Goal: Transaction & Acquisition: Purchase product/service

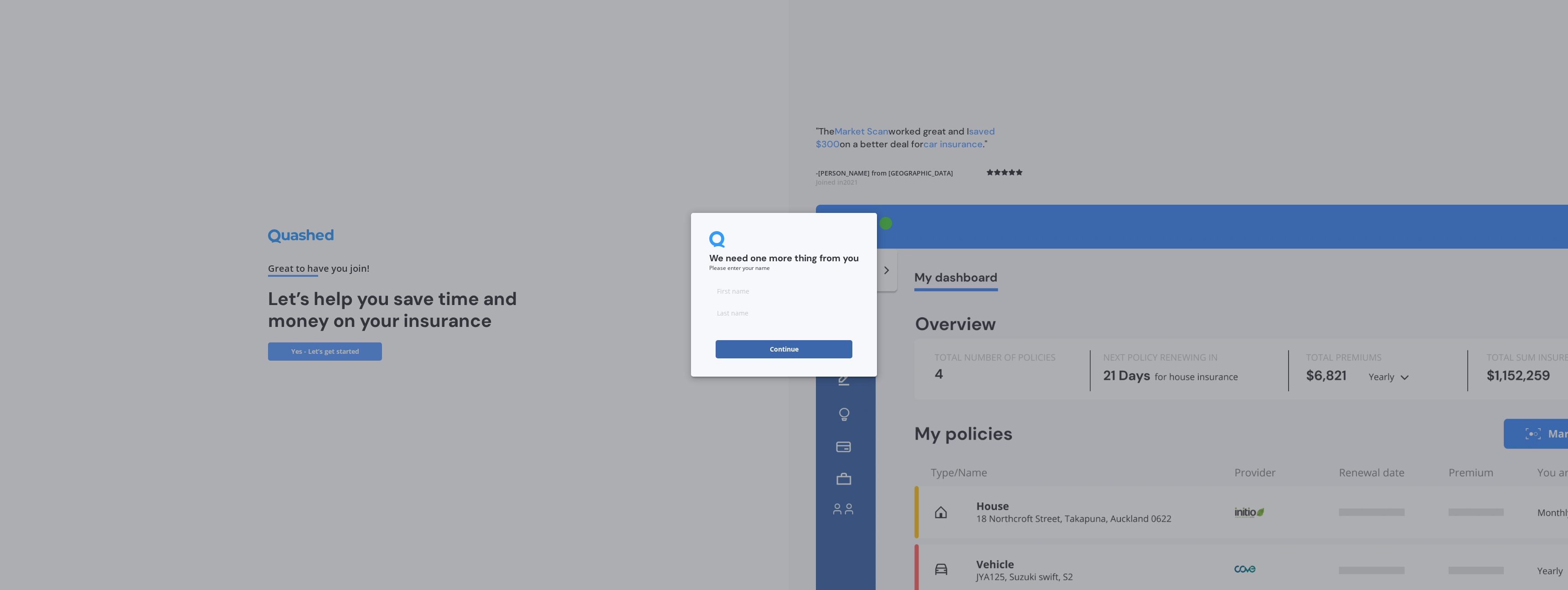
click at [734, 285] on input at bounding box center [784, 291] width 150 height 19
type input "[PERSON_NAME]"
click at [772, 351] on button "Continue" at bounding box center [784, 349] width 137 height 19
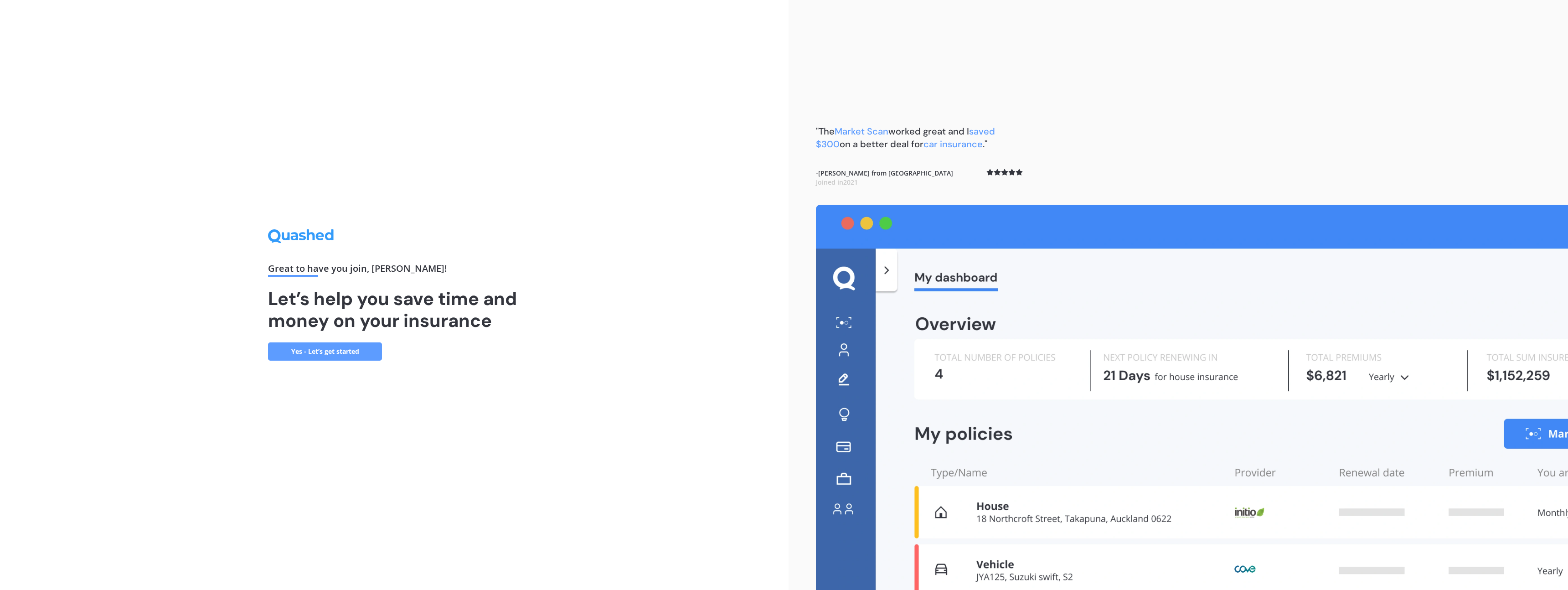
click at [355, 354] on link "Yes - Let’s get started" at bounding box center [325, 351] width 114 height 19
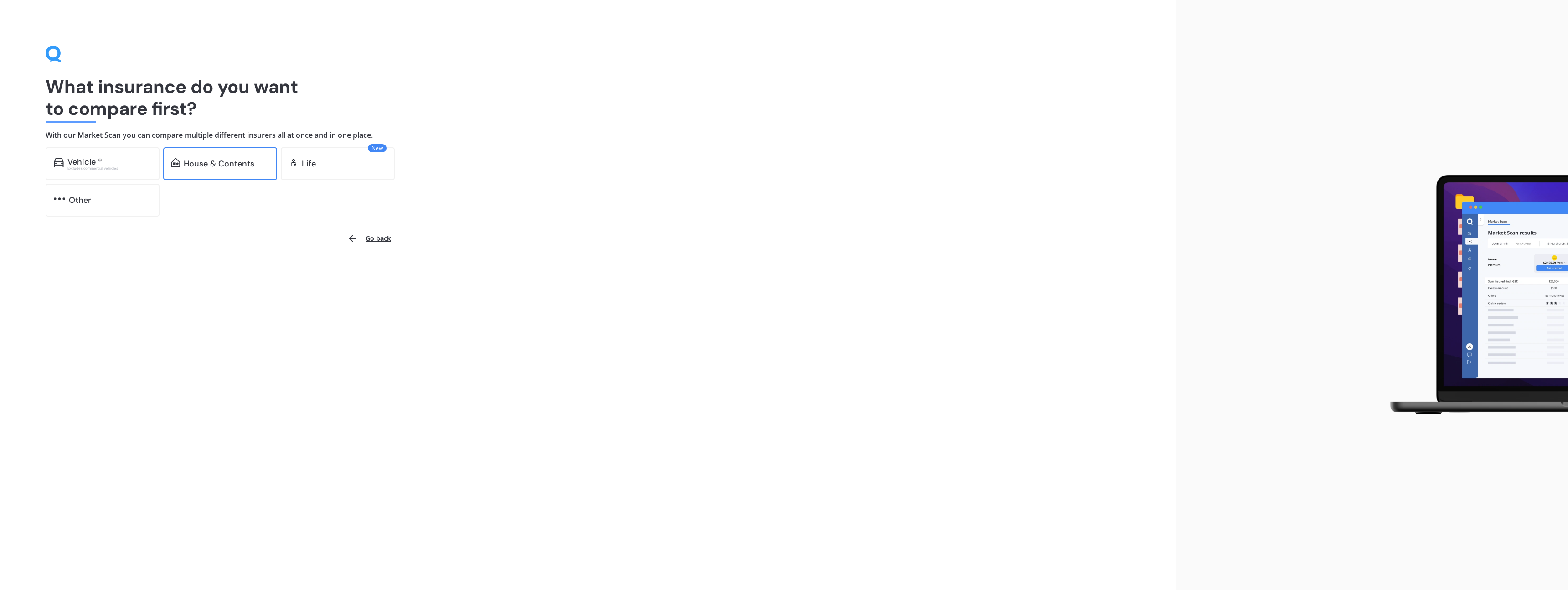
click at [218, 168] on div "House & Contents" at bounding box center [219, 163] width 70 height 9
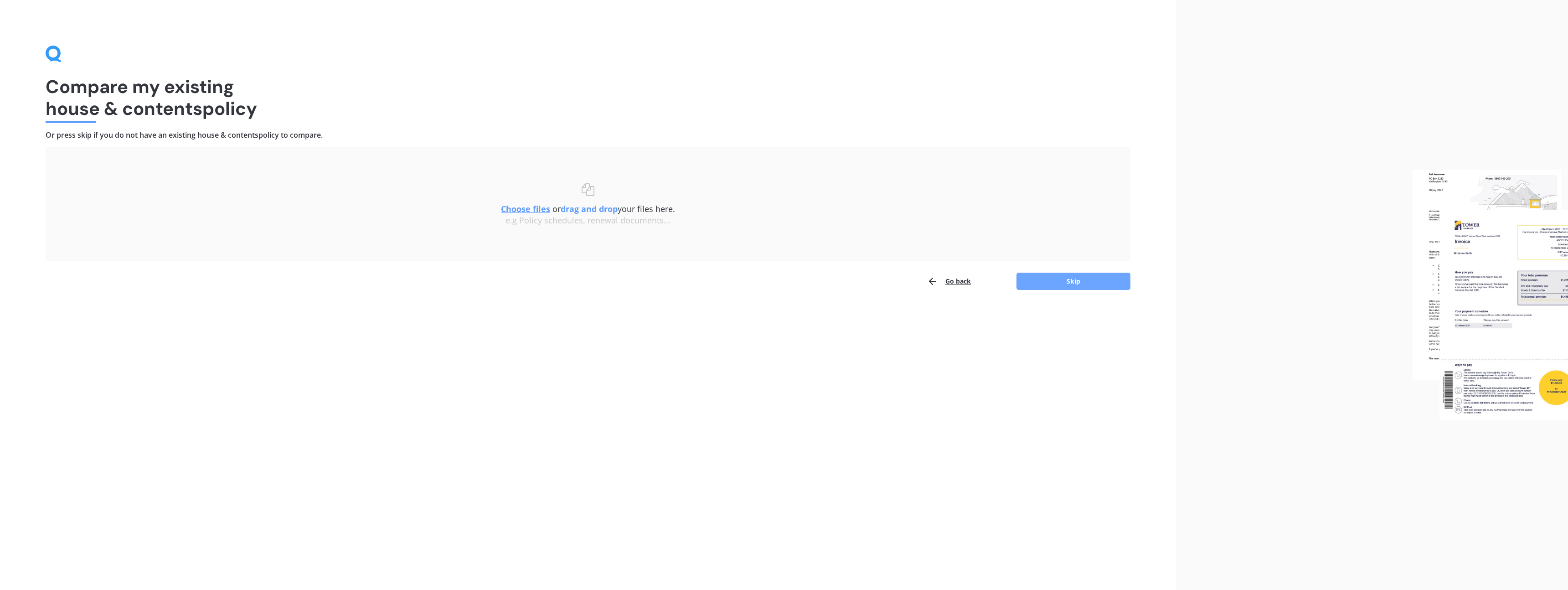
click at [1063, 281] on button "Skip" at bounding box center [1073, 281] width 114 height 17
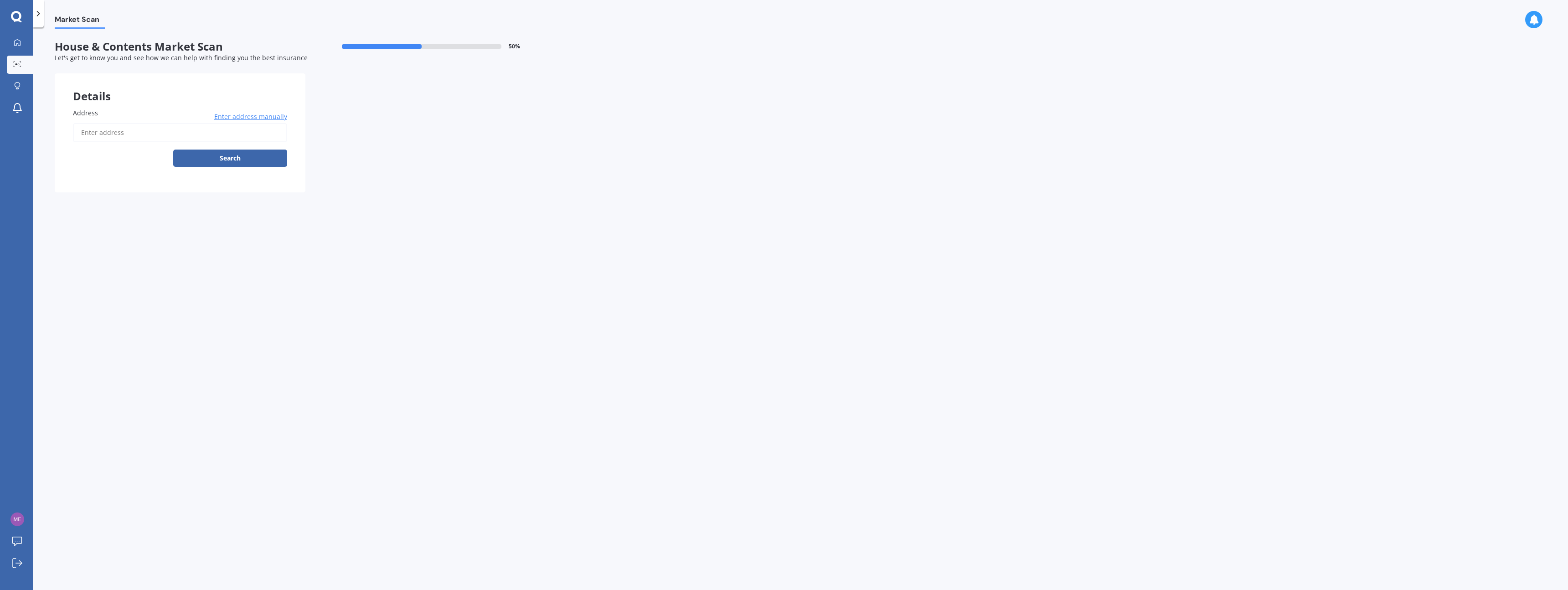
click at [140, 133] on input "Address" at bounding box center [180, 133] width 215 height 19
type input "[STREET_ADDRESS]"
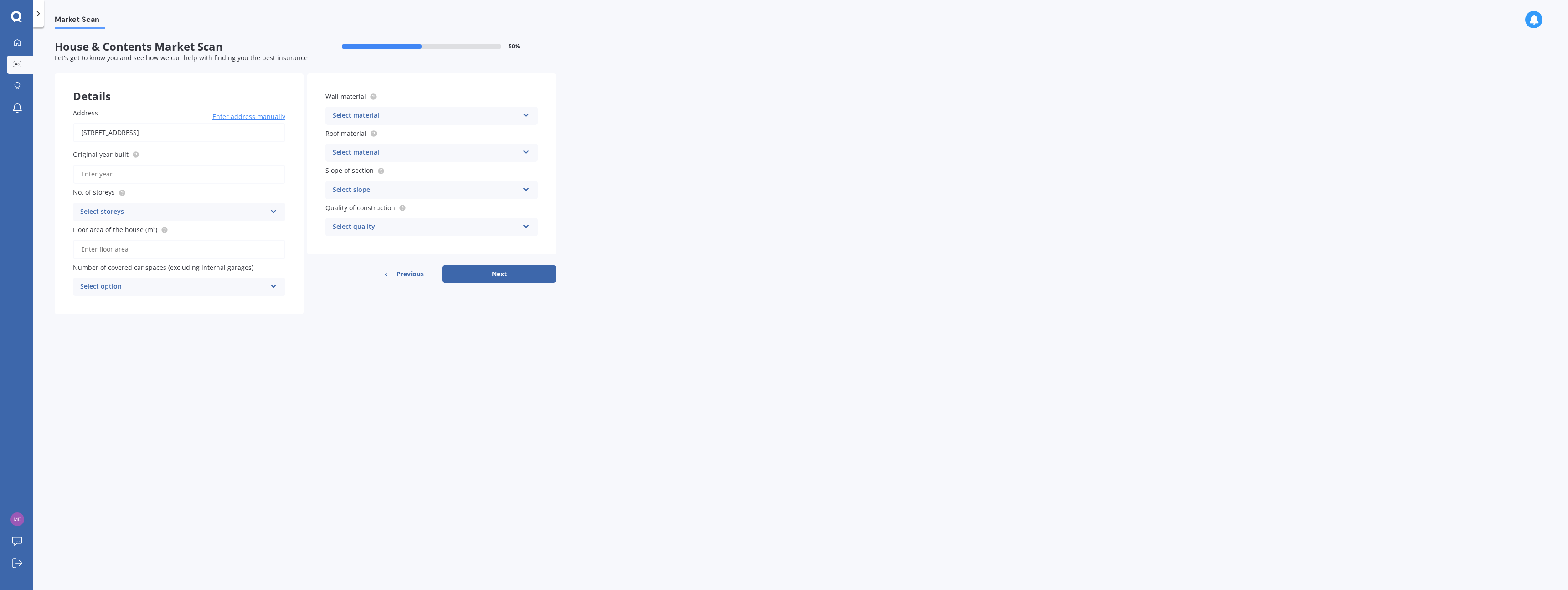
click at [190, 176] on input "Original year built" at bounding box center [179, 174] width 212 height 19
type input "2025"
click at [183, 215] on div "Select storeys" at bounding box center [173, 212] width 186 height 11
click at [158, 233] on div "1" at bounding box center [179, 230] width 211 height 16
click at [159, 249] on input "Floor area of the house (m²)" at bounding box center [179, 249] width 212 height 19
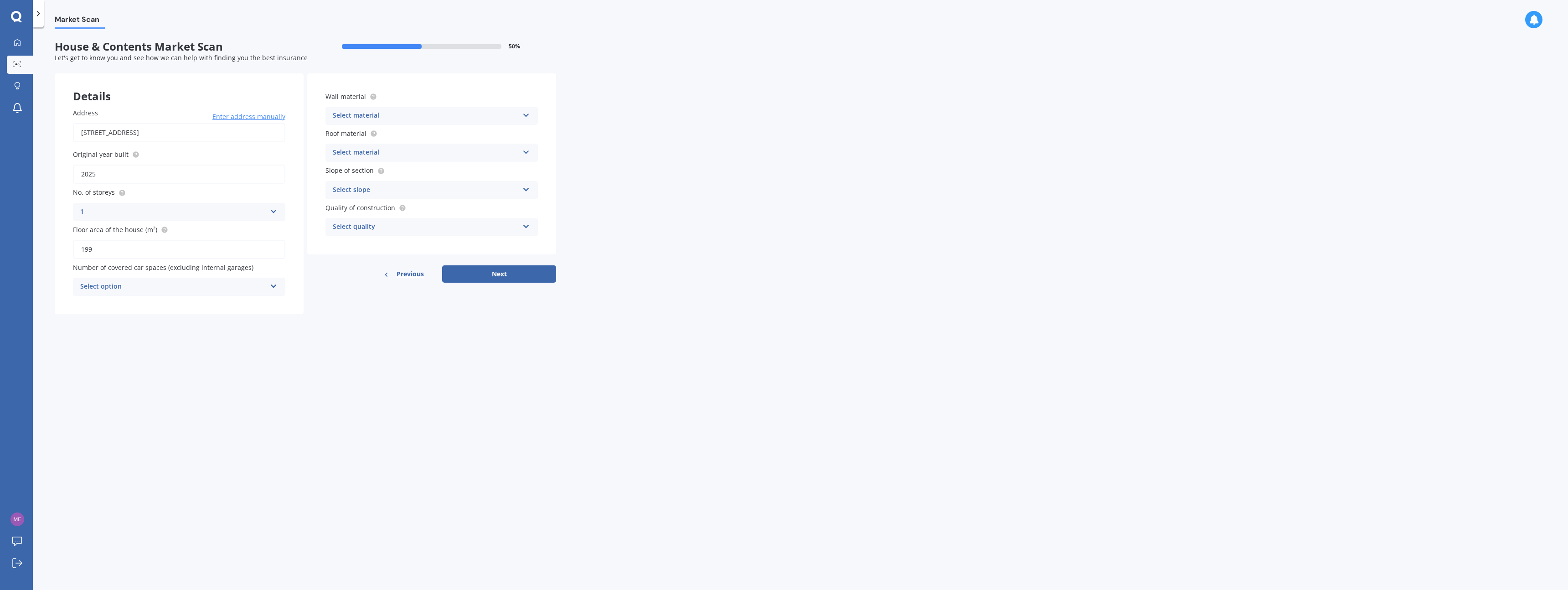
type input "199"
click at [190, 280] on div "Select option 0 1 2 3 4 5+" at bounding box center [179, 287] width 212 height 19
click at [154, 308] on div "0" at bounding box center [179, 304] width 211 height 16
click at [394, 116] on div "Select material" at bounding box center [426, 116] width 186 height 11
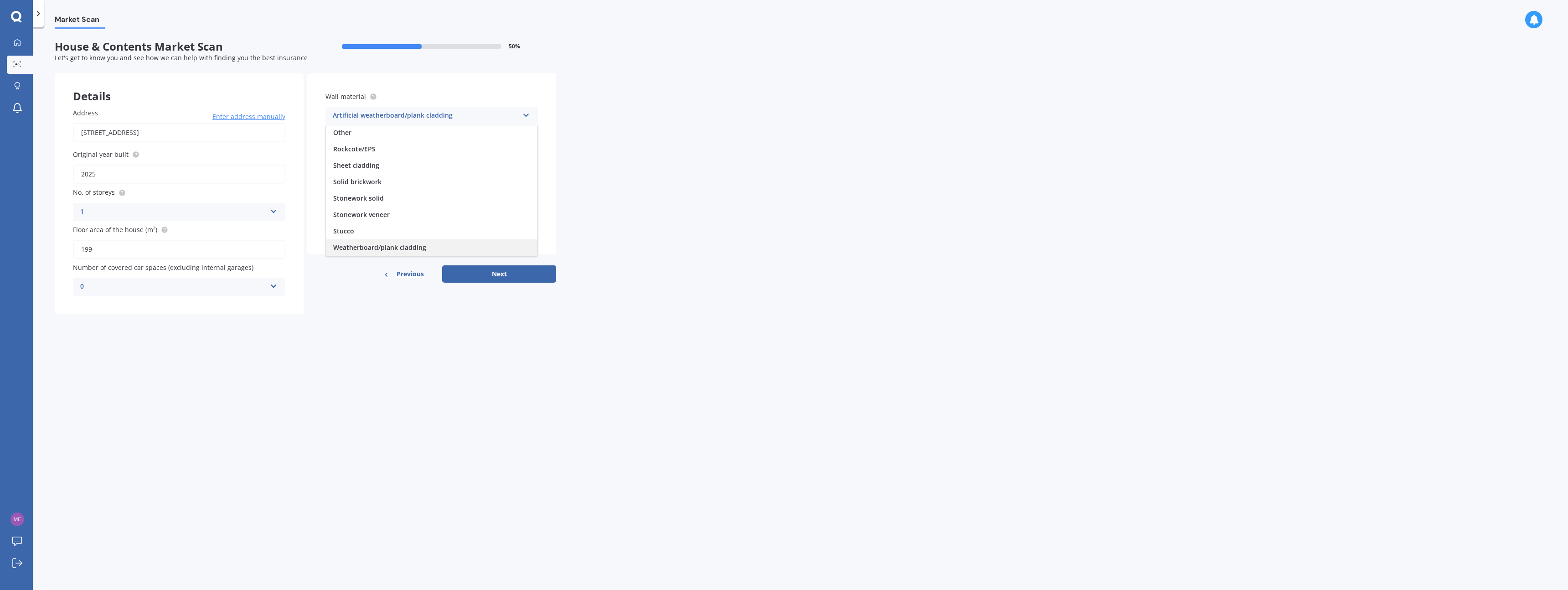
click at [391, 245] on span "Weatherboard/plank cladding" at bounding box center [380, 247] width 93 height 9
click at [384, 153] on div "Select material" at bounding box center [426, 153] width 186 height 11
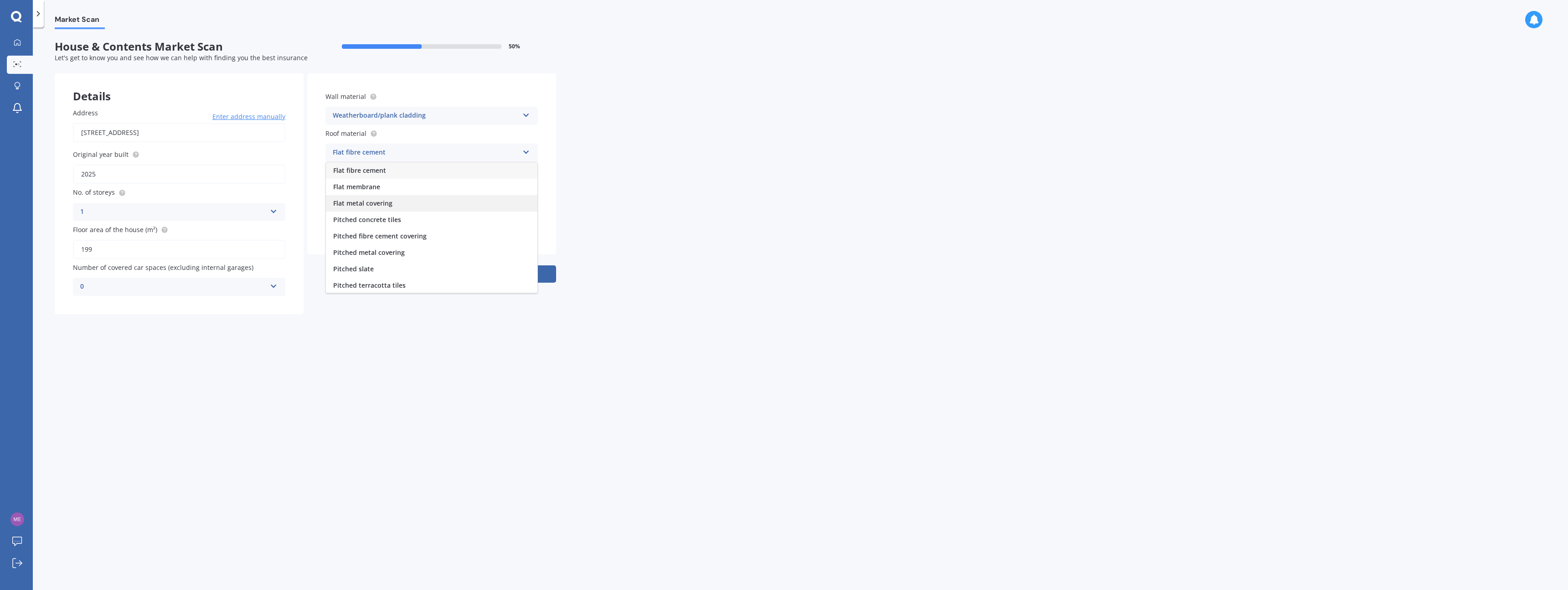
scroll to position [34, 0]
click at [418, 205] on span "Pitched fibre cement covering" at bounding box center [380, 202] width 93 height 9
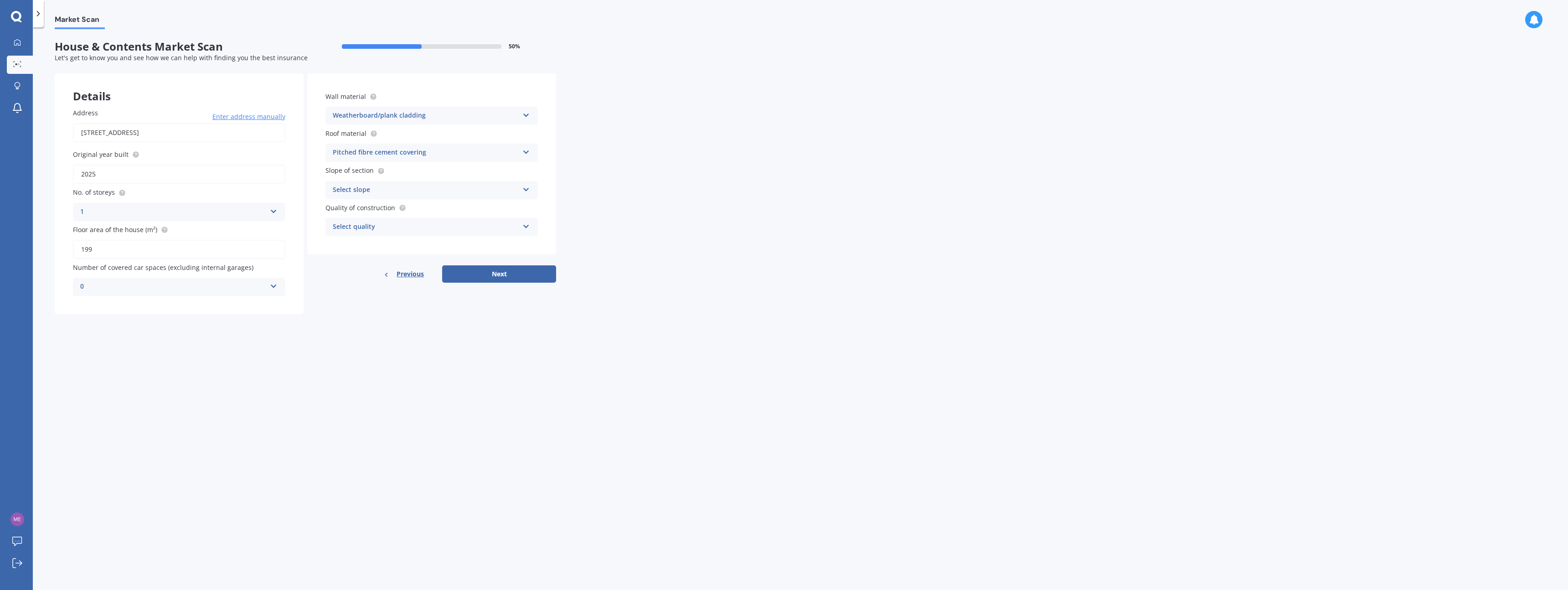
click at [418, 192] on div "Select slope" at bounding box center [426, 190] width 186 height 11
click at [418, 208] on span "Flat or gentle slope (up to about 5°)" at bounding box center [389, 207] width 111 height 9
click at [417, 231] on div "Select quality" at bounding box center [426, 227] width 186 height 11
click at [410, 261] on div "High" at bounding box center [431, 261] width 211 height 16
click at [509, 274] on button "Next" at bounding box center [499, 274] width 114 height 17
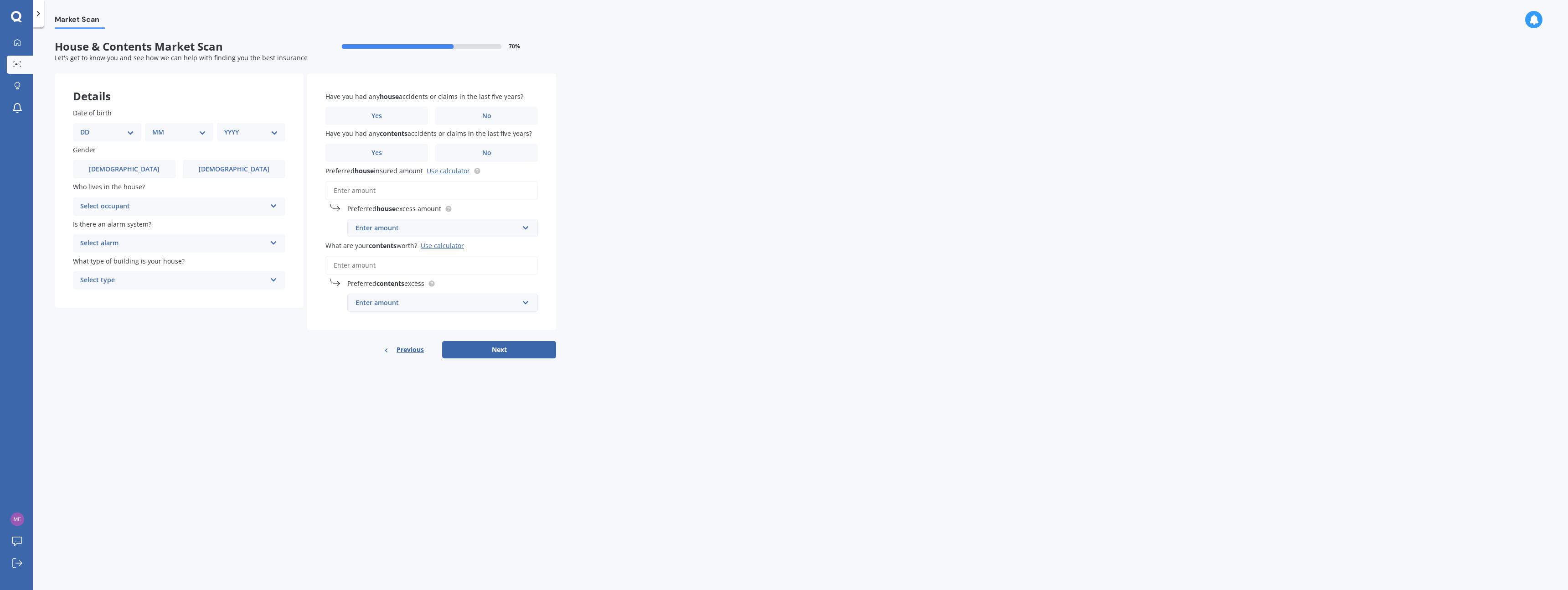
click at [117, 136] on select "DD 01 02 03 04 05 06 07 08 09 10 11 12 13 14 15 16 17 18 19 20 21 22 23 24 25 2…" at bounding box center [107, 132] width 53 height 10
select select "24"
click at [87, 127] on select "DD 01 02 03 04 05 06 07 08 09 10 11 12 13 14 15 16 17 18 19 20 21 22 23 24 25 2…" at bounding box center [107, 132] width 53 height 10
click at [186, 129] on select "MM 01 02 03 04 05 06 07 08 09 10 11 12" at bounding box center [181, 132] width 50 height 10
select select "04"
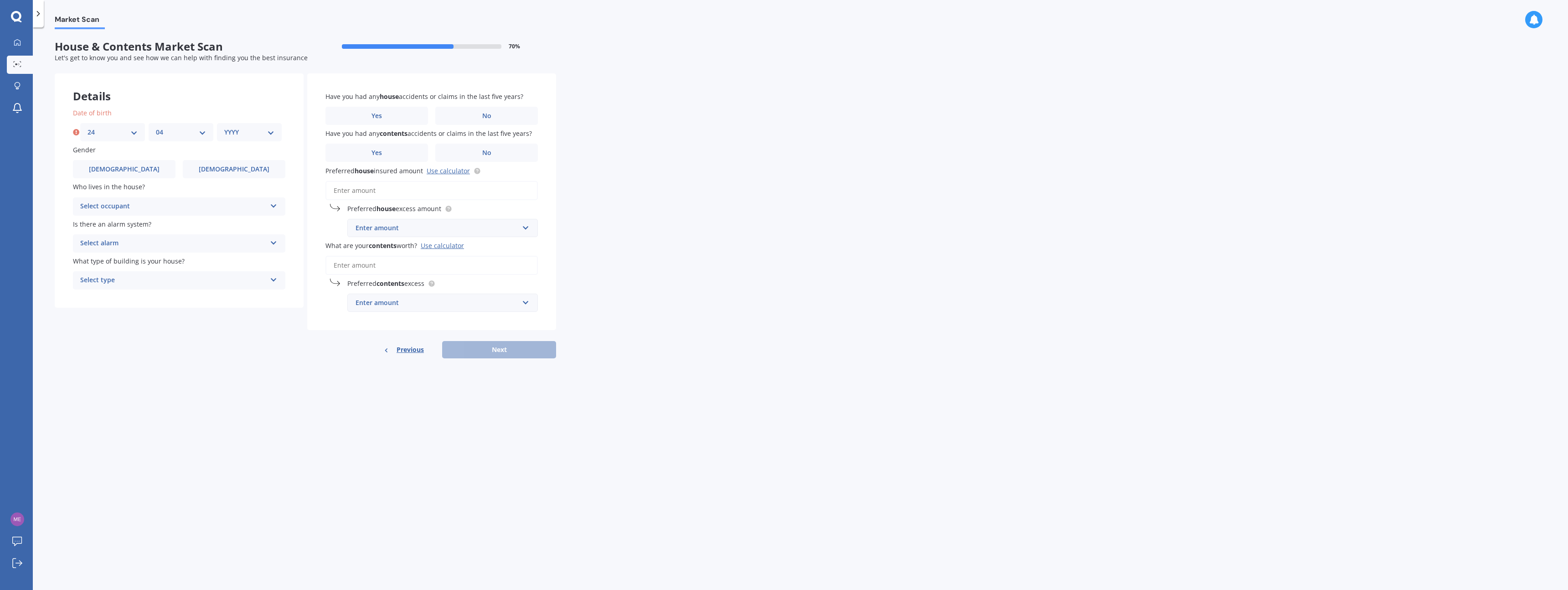
click at [156, 127] on select "MM 01 02 03 04 05 06 07 08 09 10 11 12" at bounding box center [181, 132] width 50 height 10
click at [249, 126] on div "YYYY 2009 2008 2007 2006 2005 2004 2003 2002 2001 2000 1999 1998 1997 1996 1995…" at bounding box center [249, 132] width 65 height 19
click at [253, 131] on select "YYYY 2009 2008 2007 2006 2005 2004 2003 2002 2001 2000 1999 1998 1997 1996 1995…" at bounding box center [249, 132] width 50 height 10
select select "1993"
click at [224, 127] on select "YYYY 2009 2008 2007 2006 2005 2004 2003 2002 2001 2000 1999 1998 1997 1996 1995…" at bounding box center [249, 132] width 50 height 10
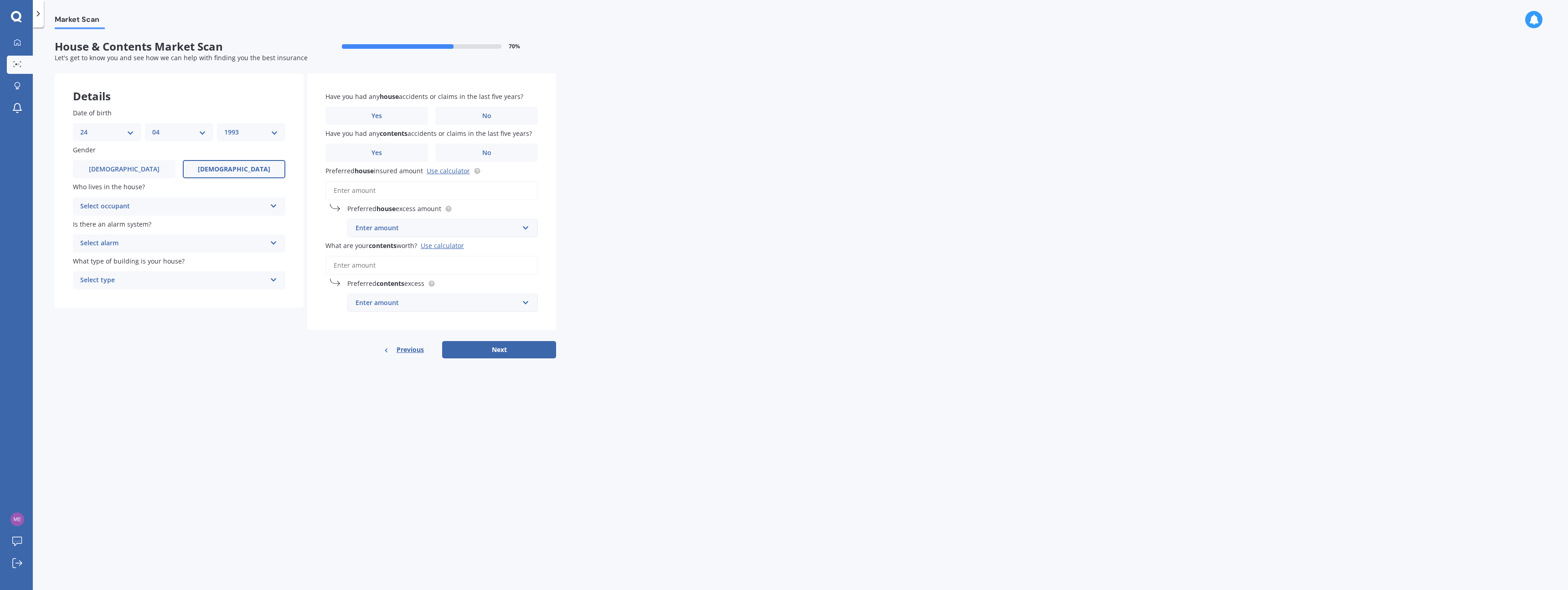
click at [211, 163] on label "[DEMOGRAPHIC_DATA]" at bounding box center [234, 169] width 103 height 19
click at [0, 0] on input "[DEMOGRAPHIC_DATA]" at bounding box center [0, 0] width 0 height 0
click at [196, 204] on div "Select occupant" at bounding box center [173, 206] width 186 height 11
click at [185, 227] on div "Owner" at bounding box center [179, 224] width 211 height 16
click at [183, 240] on div "Select alarm" at bounding box center [173, 244] width 186 height 11
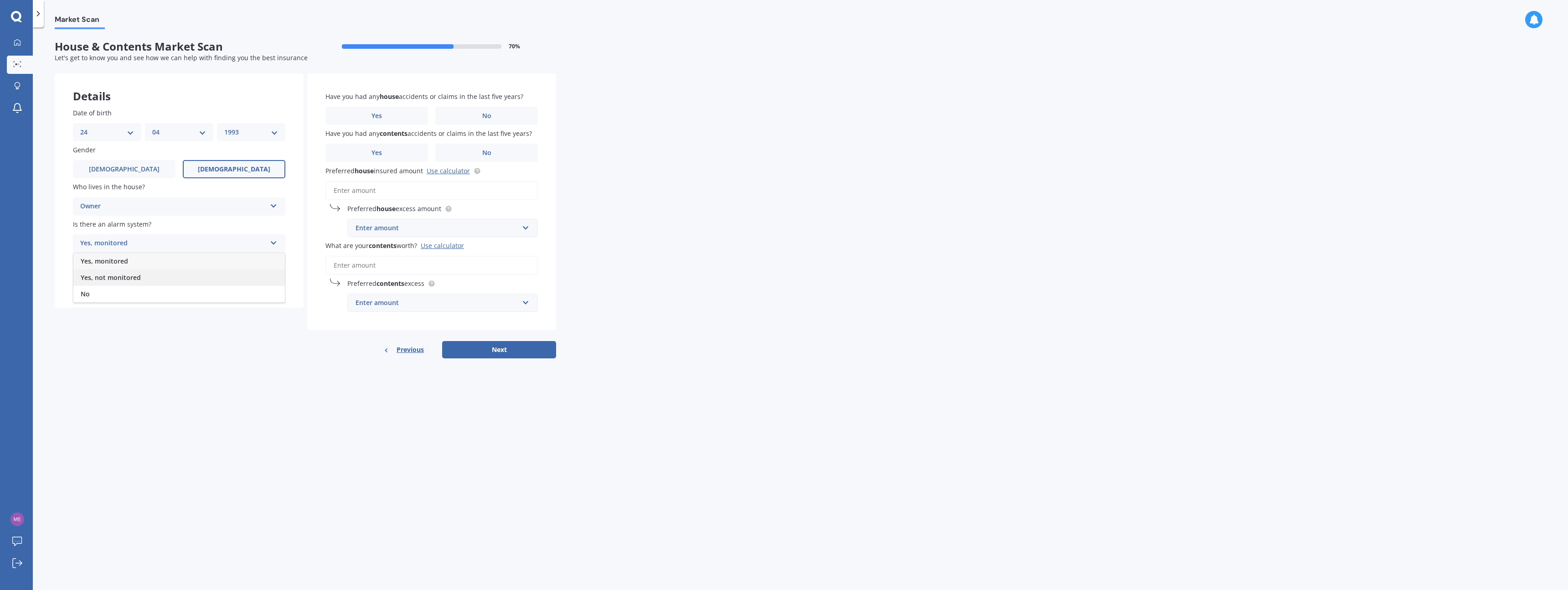
click at [176, 276] on div "Yes, not monitored" at bounding box center [179, 278] width 211 height 16
click at [176, 281] on div "Select type" at bounding box center [173, 281] width 186 height 11
click at [172, 299] on div "Freestanding" at bounding box center [179, 298] width 211 height 16
click at [457, 117] on label "No" at bounding box center [487, 116] width 103 height 19
click at [0, 0] on input "No" at bounding box center [0, 0] width 0 height 0
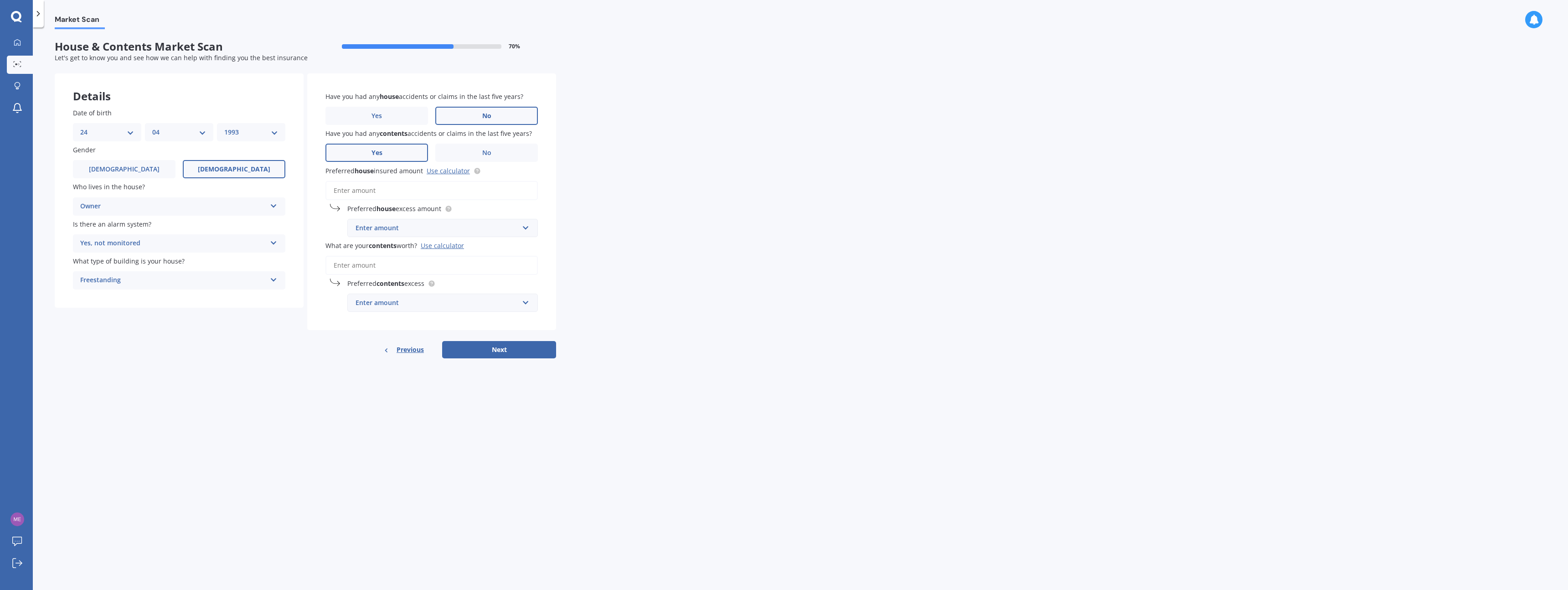
click at [414, 147] on label "Yes" at bounding box center [376, 152] width 103 height 19
click at [0, 0] on input "Yes" at bounding box center [0, 0] width 0 height 0
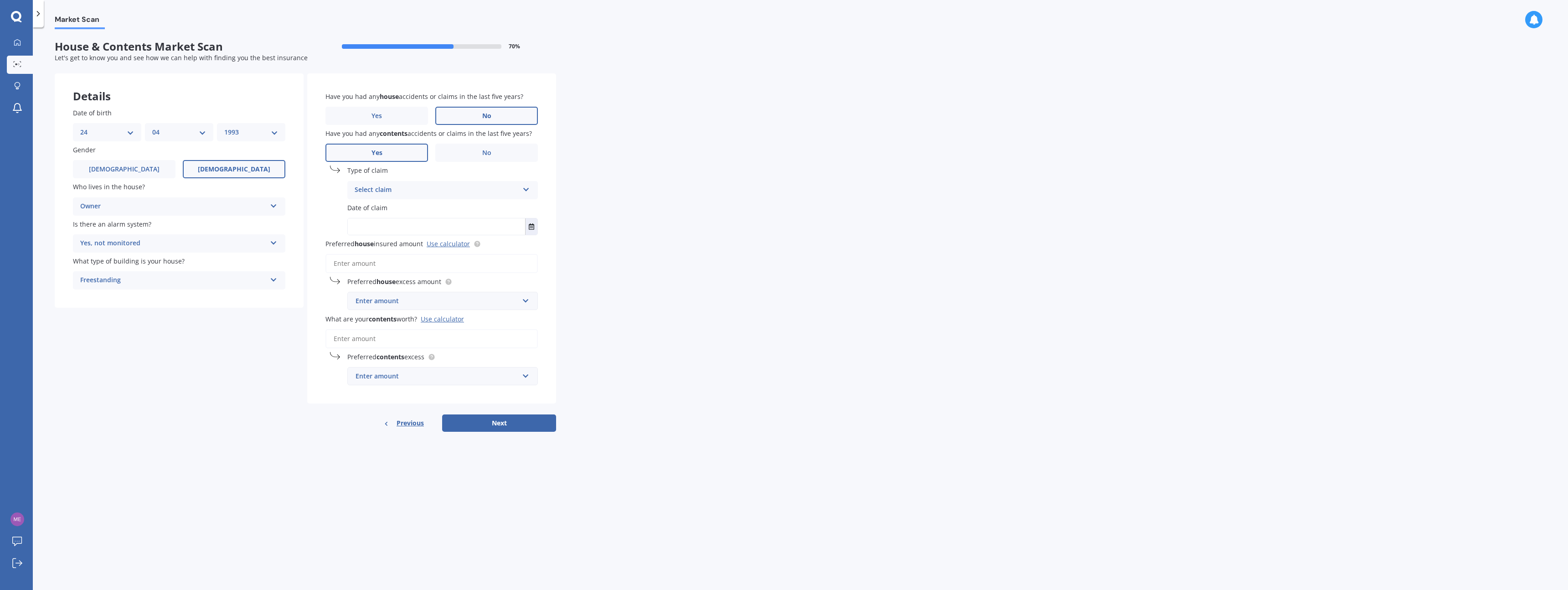
click at [406, 187] on div "Select claim" at bounding box center [436, 190] width 164 height 11
click at [406, 208] on span "Accidental damage" at bounding box center [385, 207] width 59 height 9
click at [403, 220] on input "text" at bounding box center [436, 227] width 177 height 16
click at [532, 224] on icon "Select date" at bounding box center [531, 227] width 6 height 6
click at [380, 249] on button "[DATE]" at bounding box center [372, 249] width 39 height 16
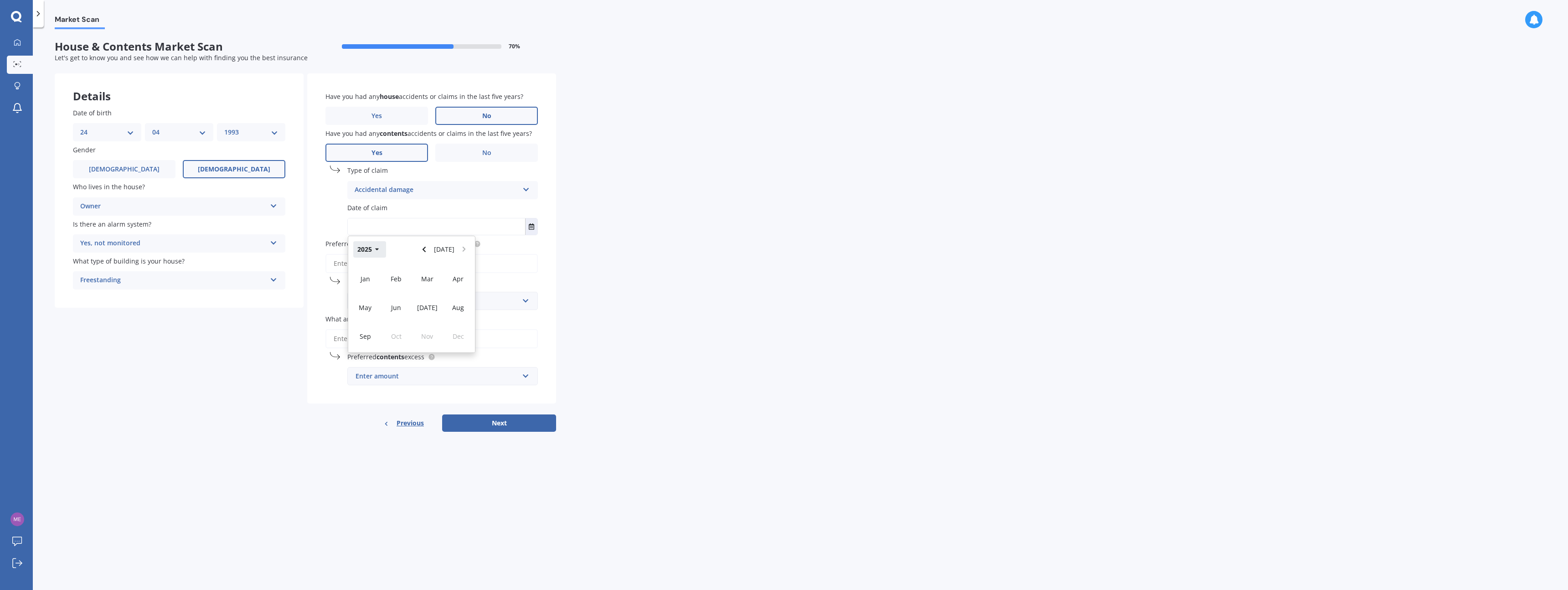
click at [369, 251] on button "2025" at bounding box center [369, 249] width 33 height 16
click at [450, 283] on div "2022" at bounding box center [458, 291] width 31 height 28
click at [396, 309] on span "Jun" at bounding box center [396, 307] width 10 height 9
click at [411, 309] on span "16" at bounding box center [411, 313] width 7 height 9
type input "[DATE]"
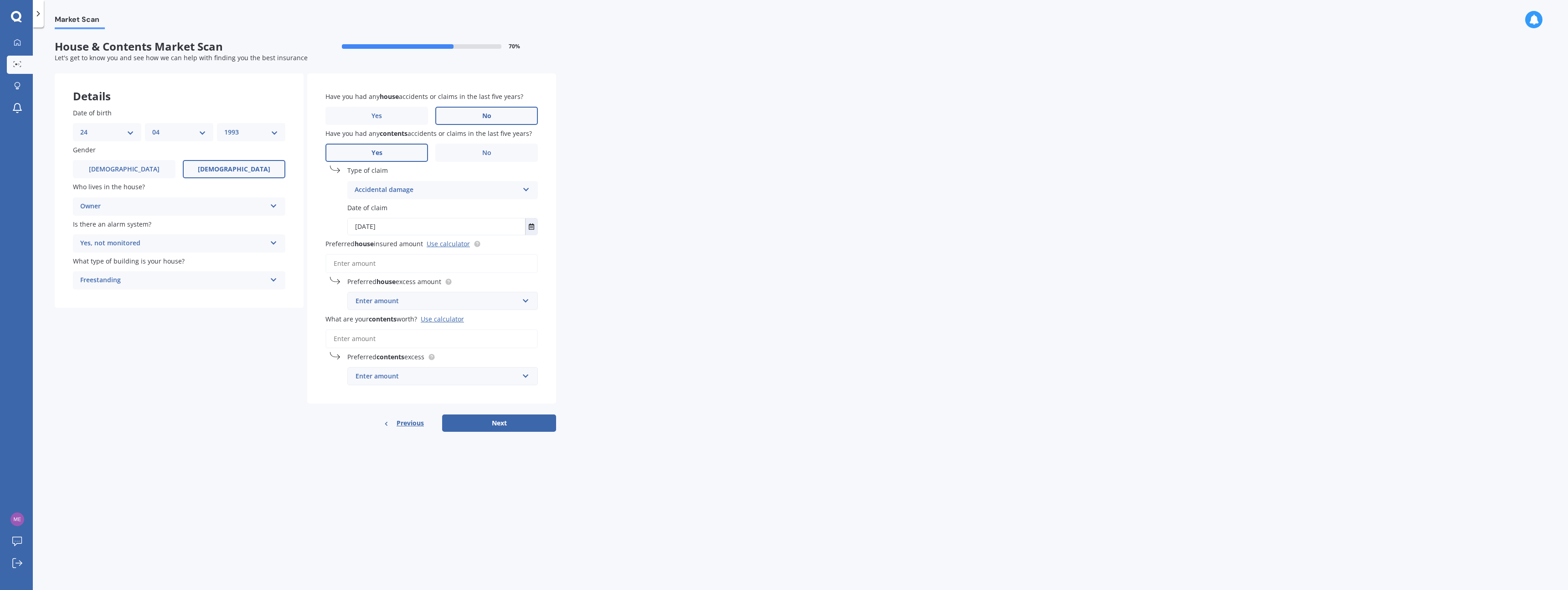
click at [449, 264] on input "Preferred house insured amount Use calculator" at bounding box center [431, 264] width 212 height 19
click at [402, 267] on input "Preferred house insured amount Use calculator" at bounding box center [431, 264] width 212 height 19
type input "$800,000"
click at [409, 317] on div "Enter amount" at bounding box center [437, 318] width 164 height 10
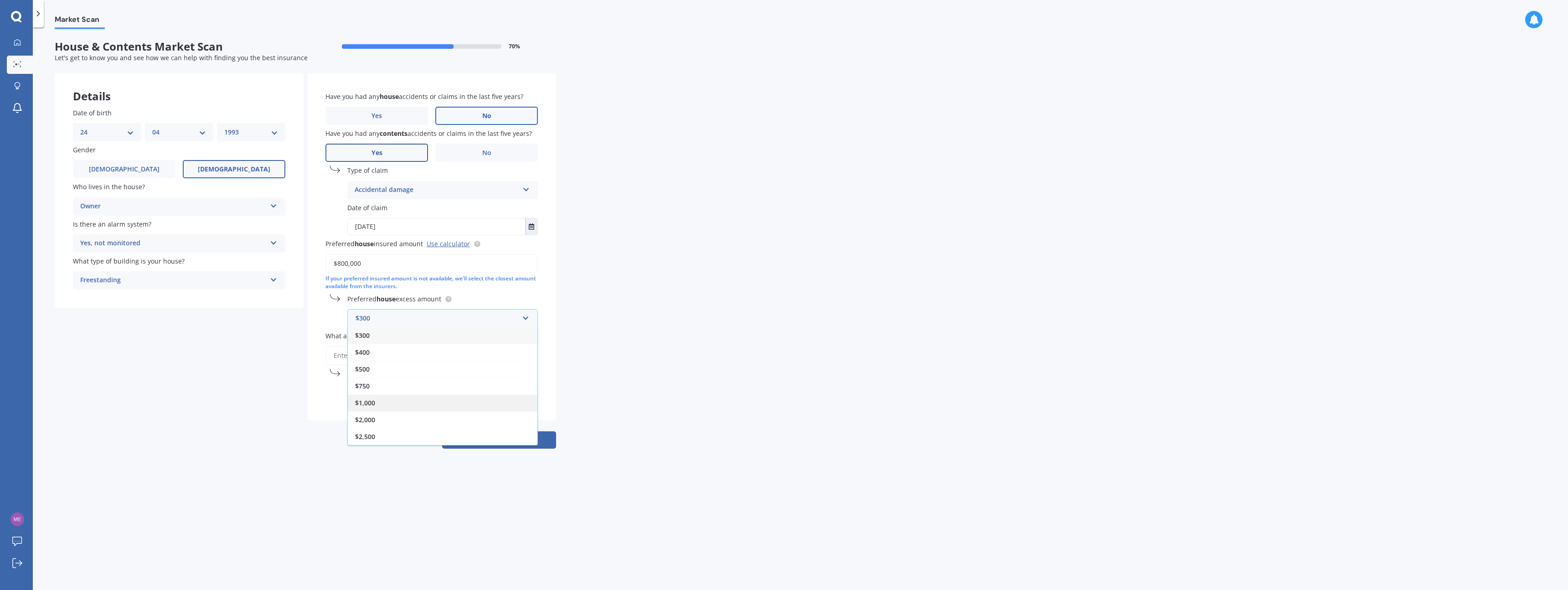
click at [395, 406] on div "$1,000" at bounding box center [443, 402] width 189 height 17
click at [393, 363] on input "What are your contents worth? Use calculator" at bounding box center [431, 366] width 212 height 19
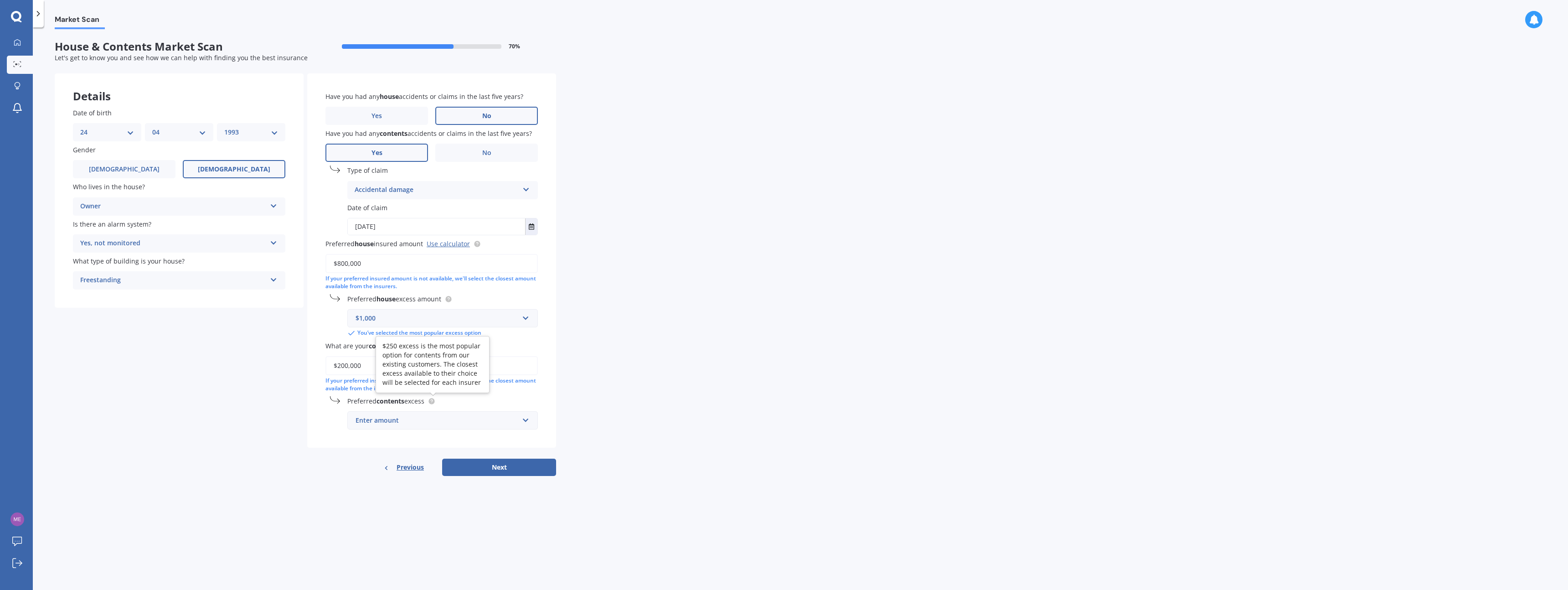
type input "$200,000"
click at [430, 418] on div "Enter amount" at bounding box center [437, 420] width 164 height 10
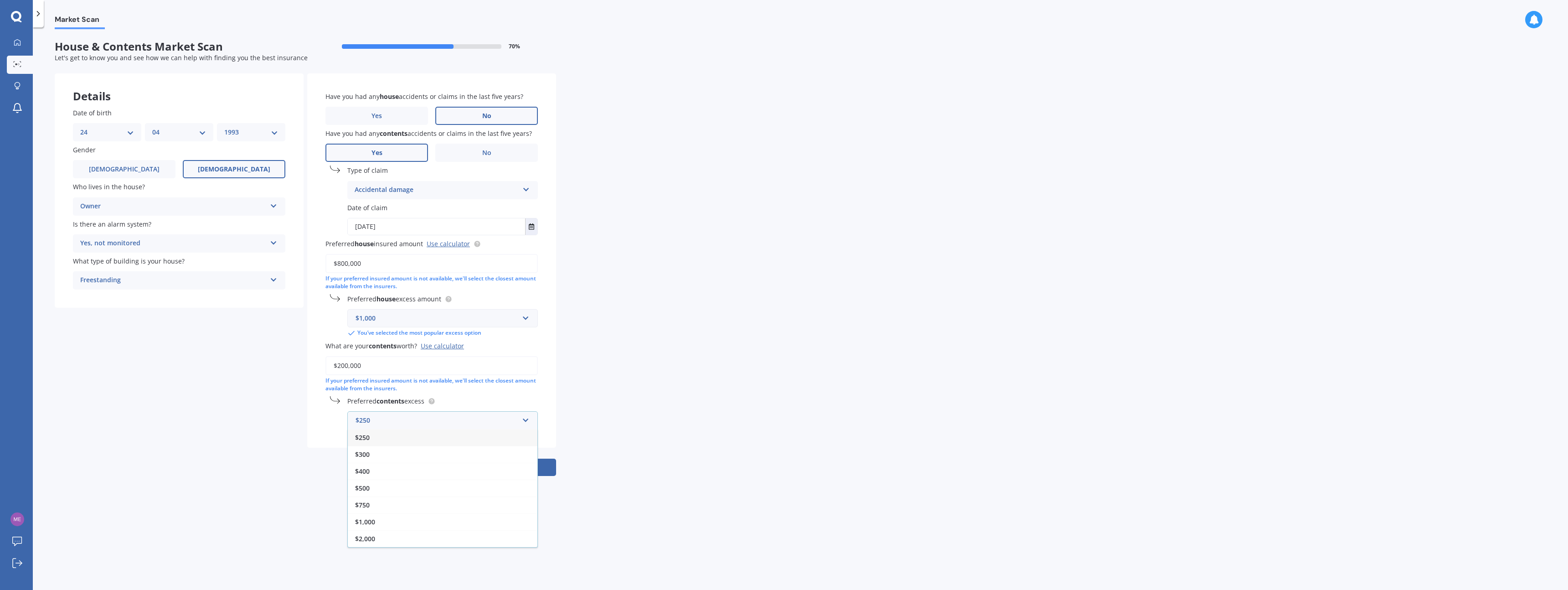
click at [419, 442] on div "$250" at bounding box center [443, 437] width 189 height 17
click at [504, 475] on button "Next" at bounding box center [499, 477] width 114 height 17
select select "24"
select select "04"
select select "1993"
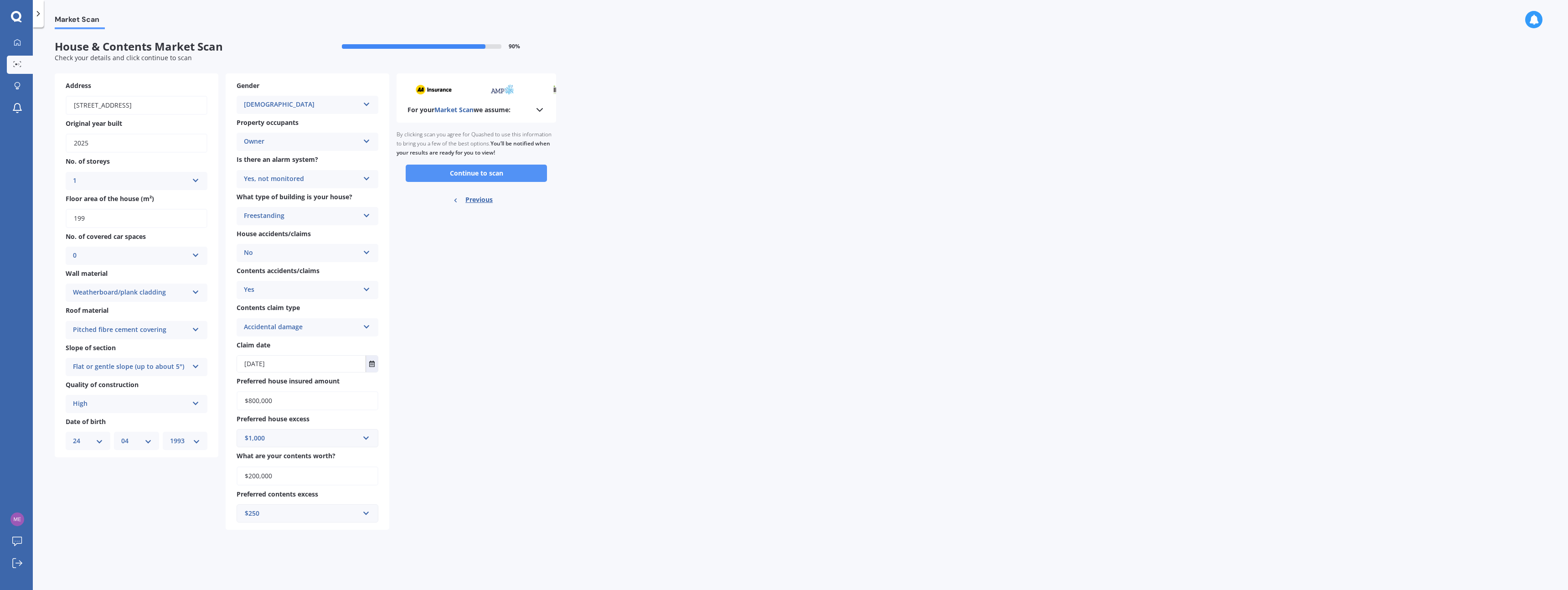
click at [506, 174] on button "Continue to scan" at bounding box center [476, 172] width 142 height 17
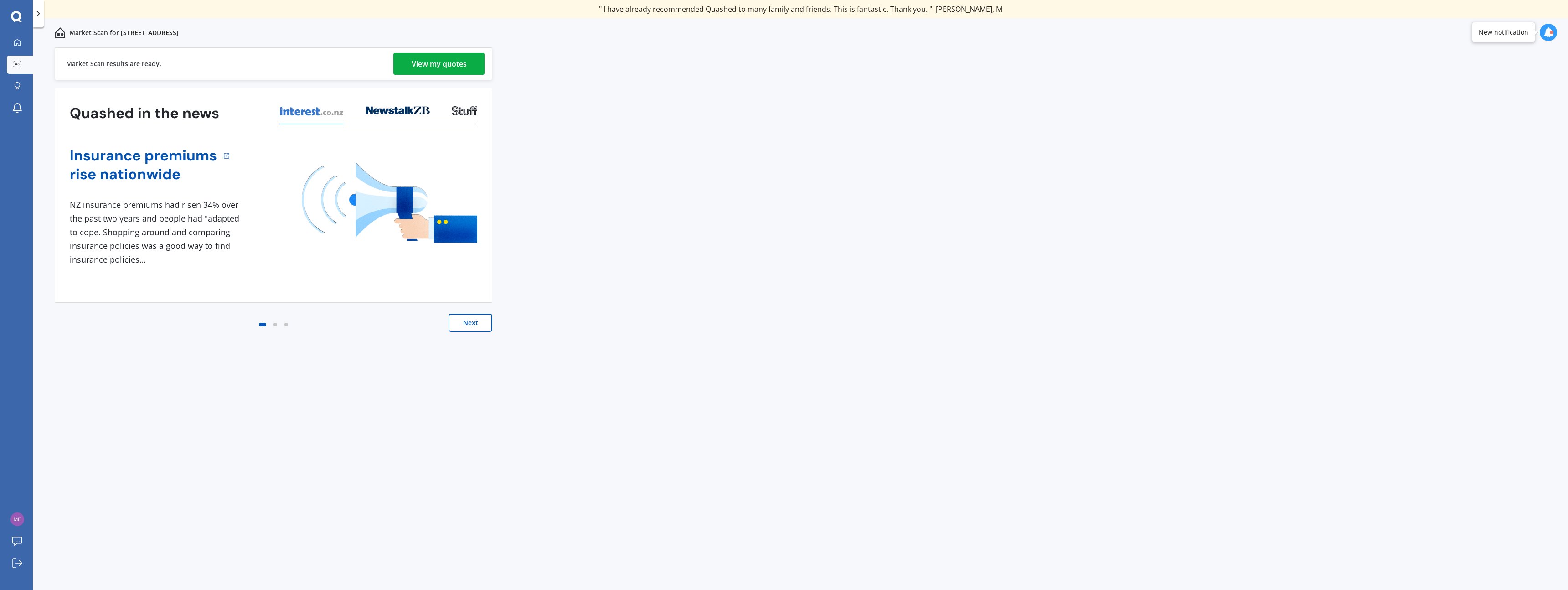
click at [440, 64] on div "View my quotes" at bounding box center [439, 63] width 55 height 22
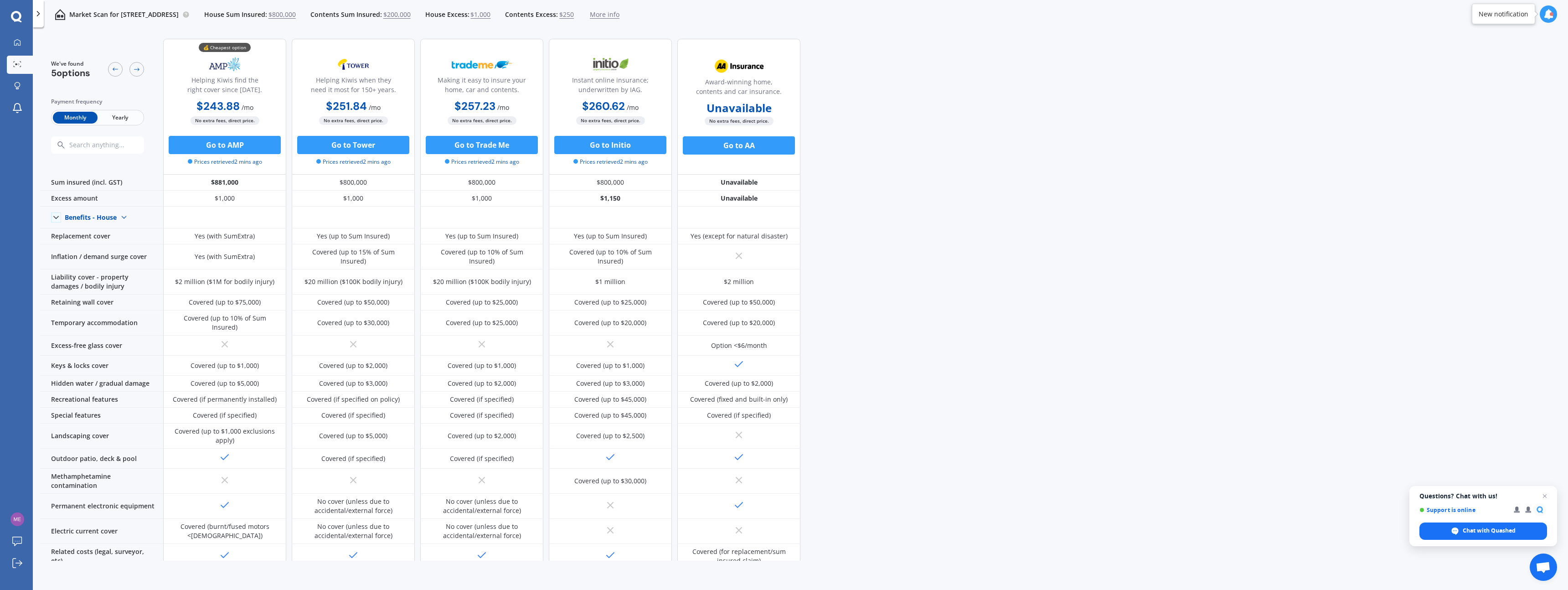
click at [107, 120] on span "Yearly" at bounding box center [120, 117] width 45 height 12
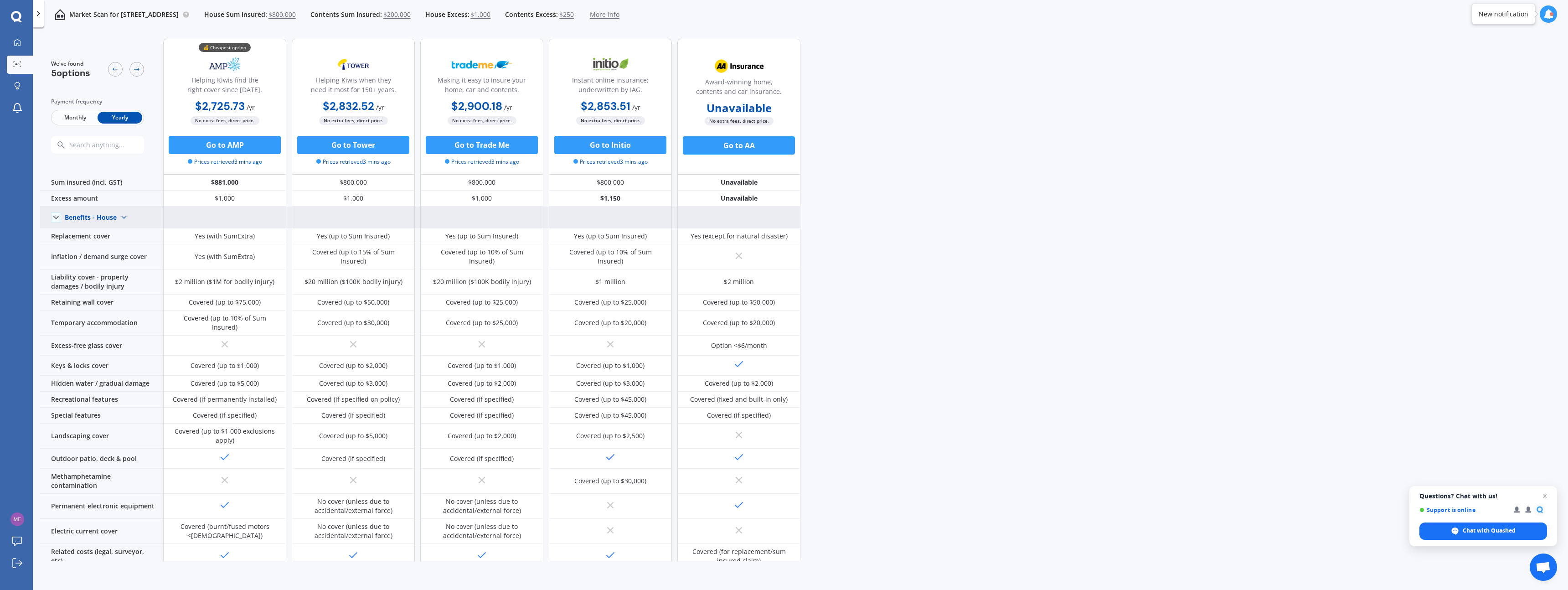
click at [57, 219] on icon at bounding box center [56, 217] width 9 height 9
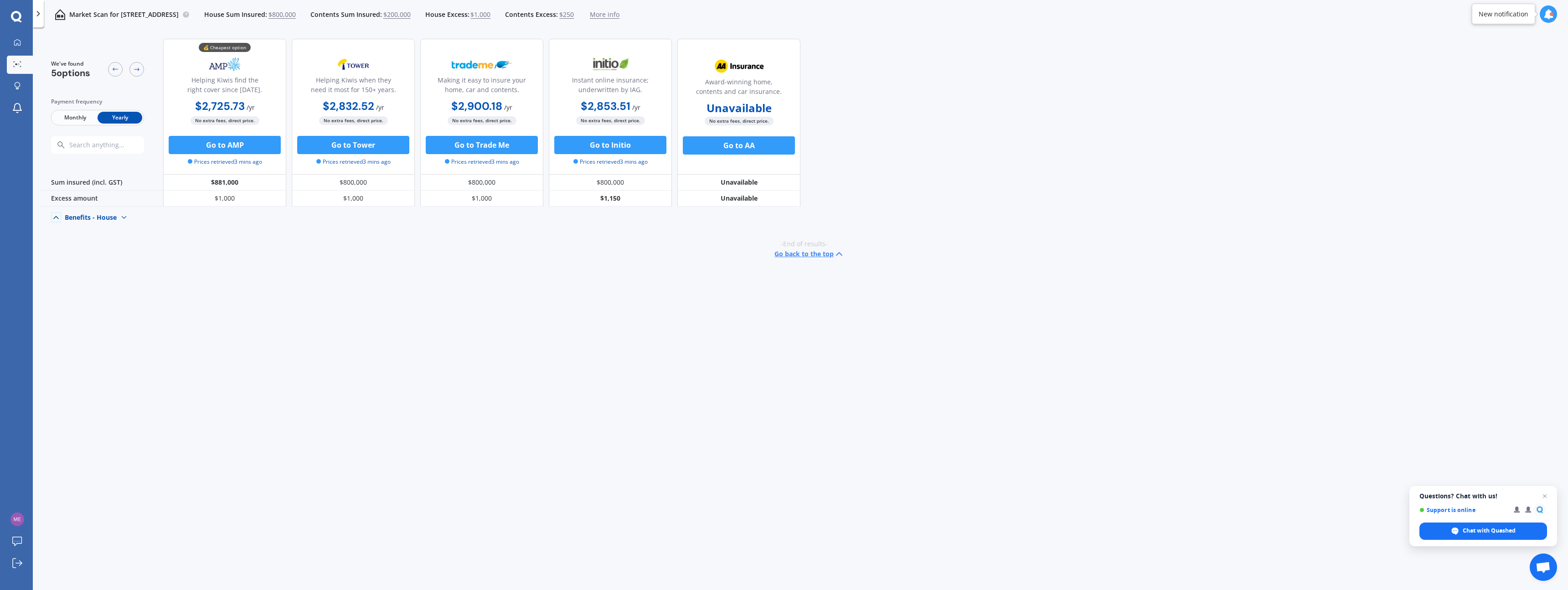
click at [57, 220] on icon at bounding box center [56, 217] width 9 height 9
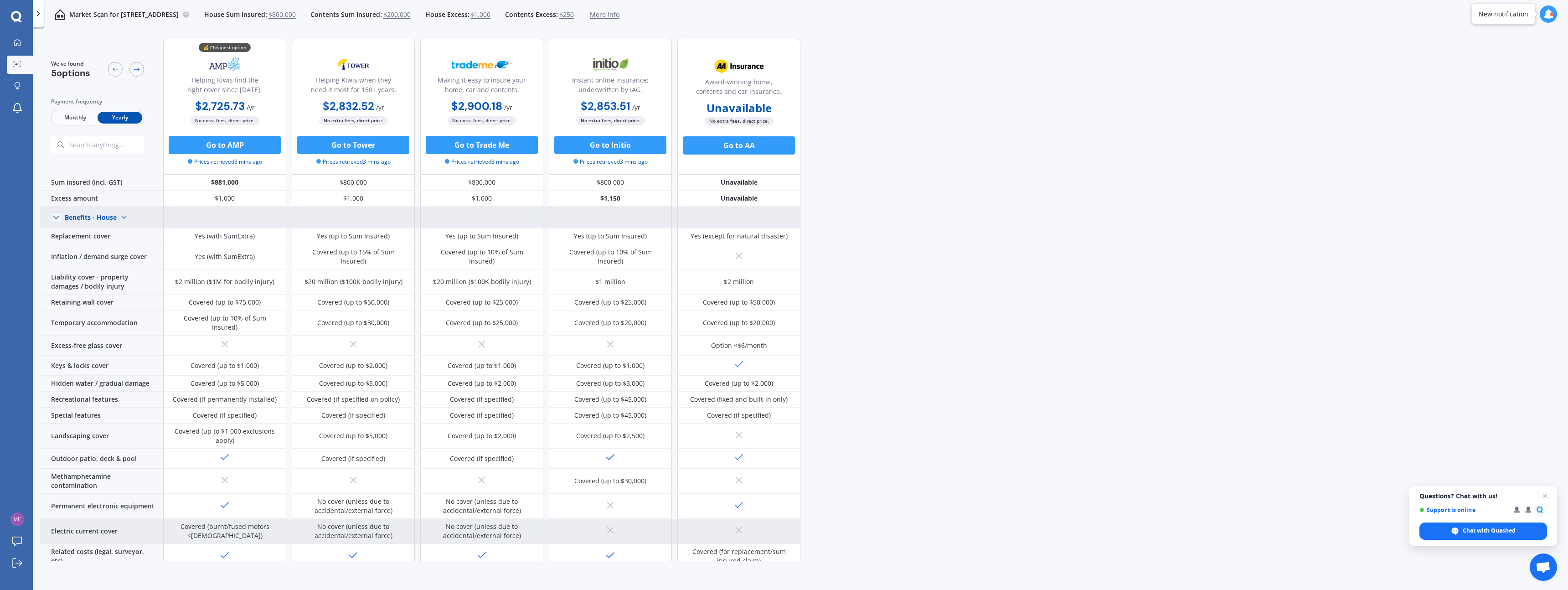
scroll to position [170, 0]
